Goal: Obtain resource: Download file/media

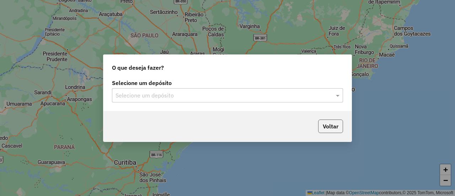
click at [328, 126] on button "Voltar" at bounding box center [330, 126] width 25 height 14
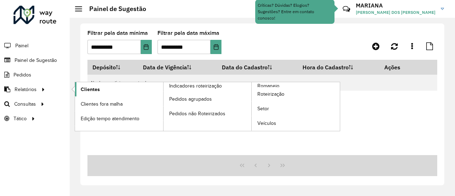
click at [91, 91] on span "Clientes" at bounding box center [90, 89] width 19 height 7
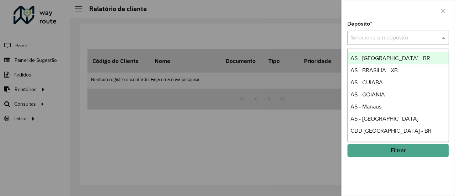
click at [416, 42] on div "Selecione um depósito" at bounding box center [398, 38] width 102 height 14
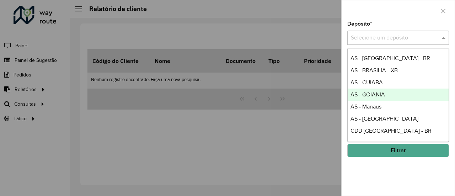
scroll to position [63, 0]
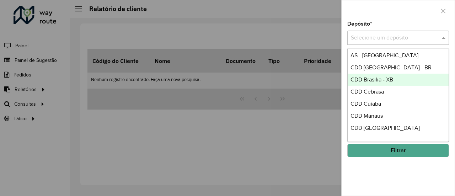
click at [400, 79] on div "CDD Brasilia - XB" at bounding box center [398, 80] width 101 height 12
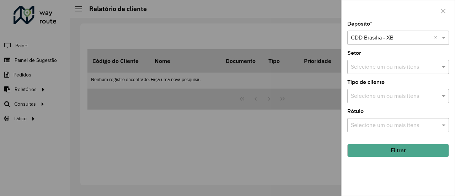
click at [368, 154] on button "Filtrar" at bounding box center [398, 151] width 102 height 14
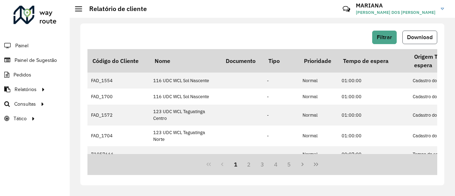
click at [415, 36] on span "Download" at bounding box center [420, 37] width 26 height 6
